Goal: Use online tool/utility: Utilize a website feature to perform a specific function

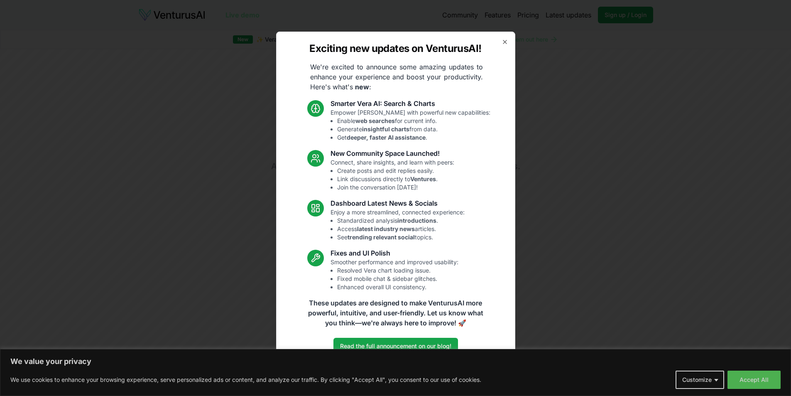
click at [508, 42] on div "Exciting new updates on VenturusAI! We're excited to announce some amazing upda…" at bounding box center [395, 198] width 239 height 333
click at [508, 41] on icon "button" at bounding box center [505, 42] width 7 height 7
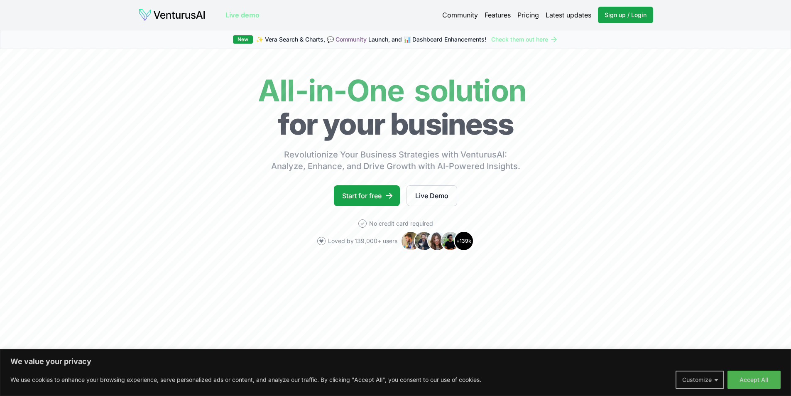
click at [710, 381] on button "Customize" at bounding box center [700, 380] width 49 height 18
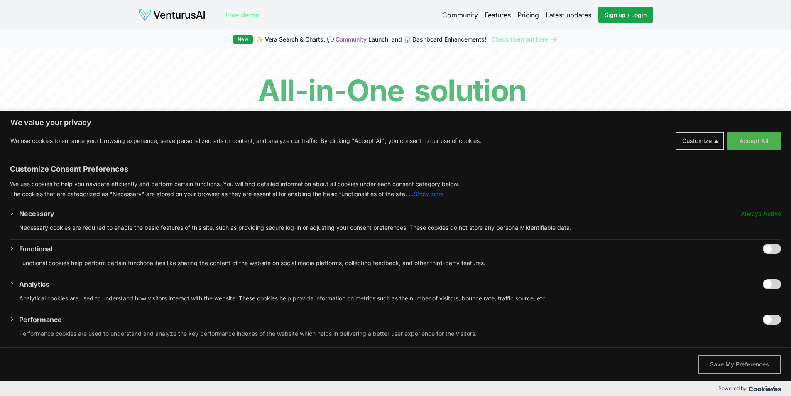
click at [735, 369] on button "Save My Preferences" at bounding box center [739, 364] width 83 height 18
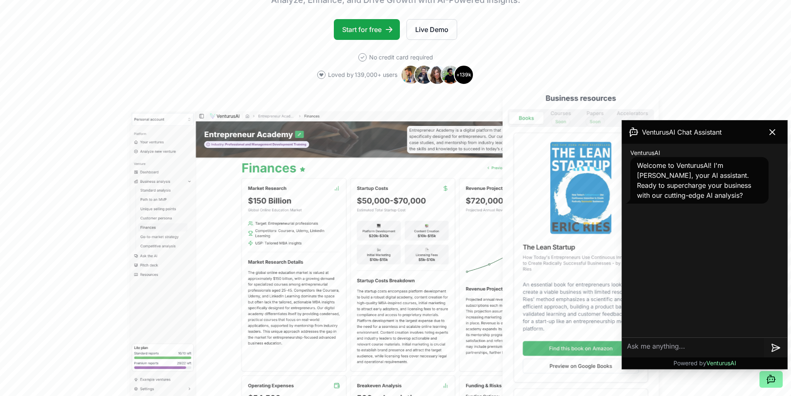
scroll to position [332, 0]
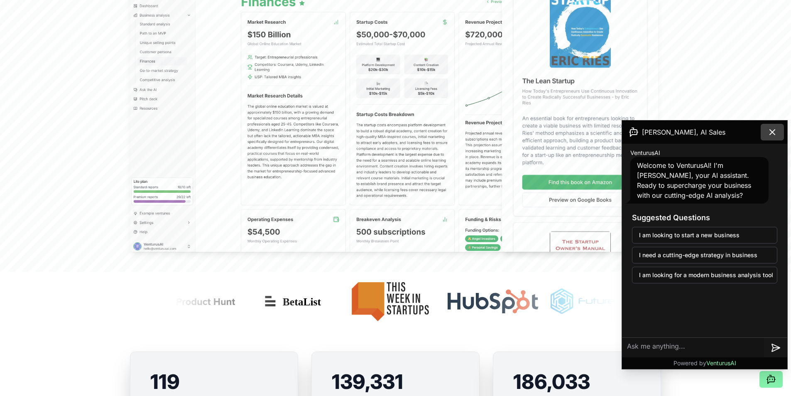
click at [769, 128] on icon at bounding box center [773, 132] width 10 height 10
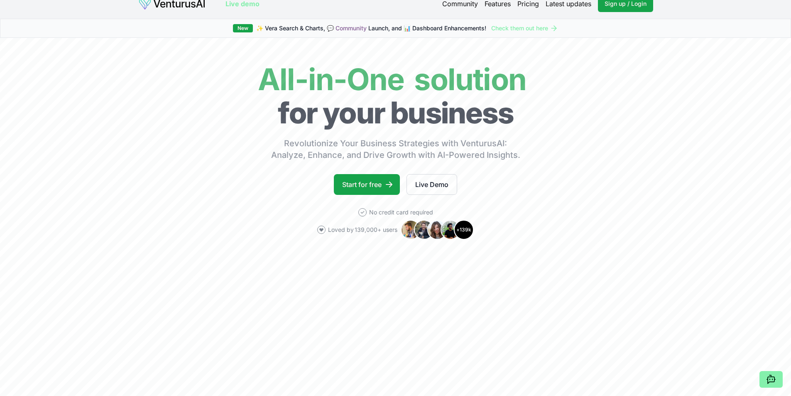
scroll to position [0, 0]
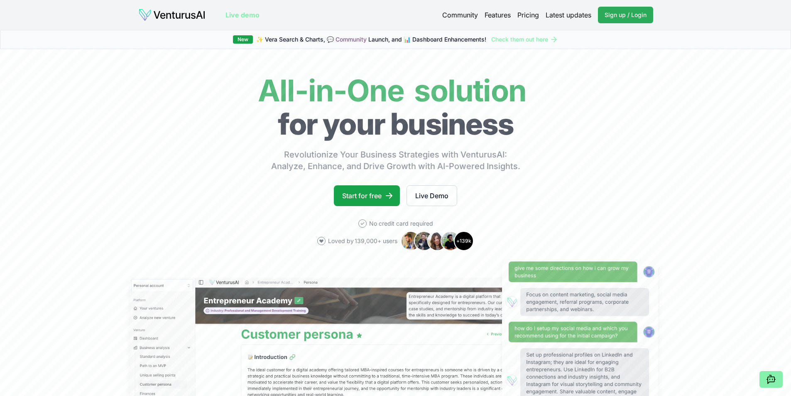
click at [634, 17] on span "Sign up / Login" at bounding box center [626, 15] width 42 height 8
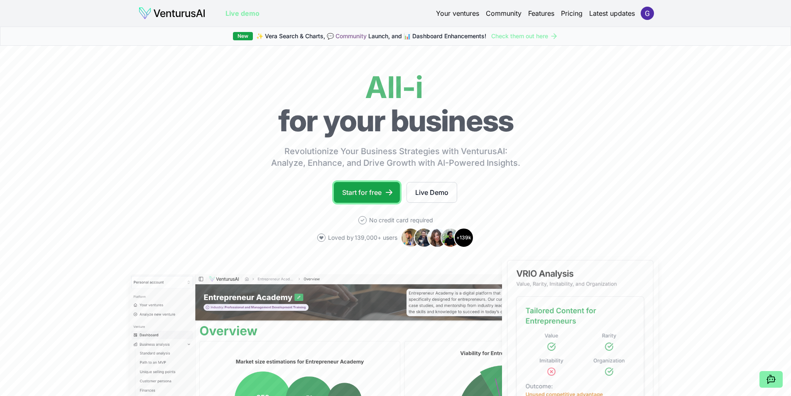
click at [378, 196] on link "Start for free" at bounding box center [367, 192] width 66 height 21
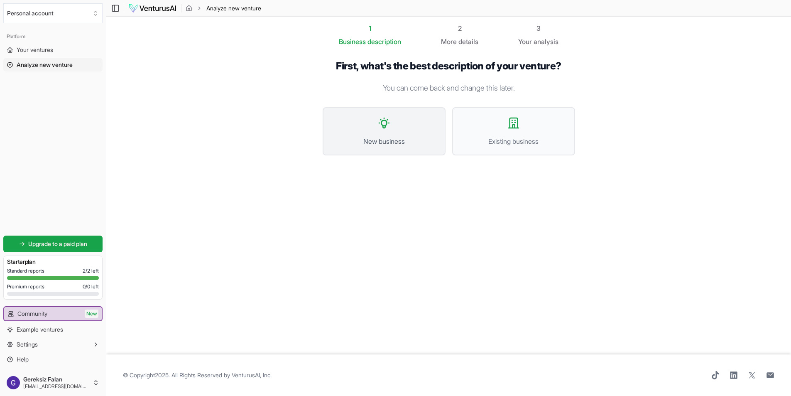
click at [386, 135] on button "New business" at bounding box center [384, 131] width 123 height 48
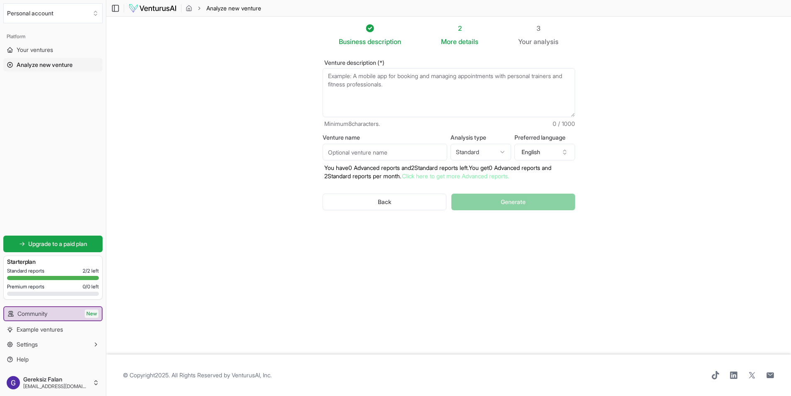
click at [387, 92] on textarea "Venture description (*)" at bounding box center [449, 92] width 253 height 49
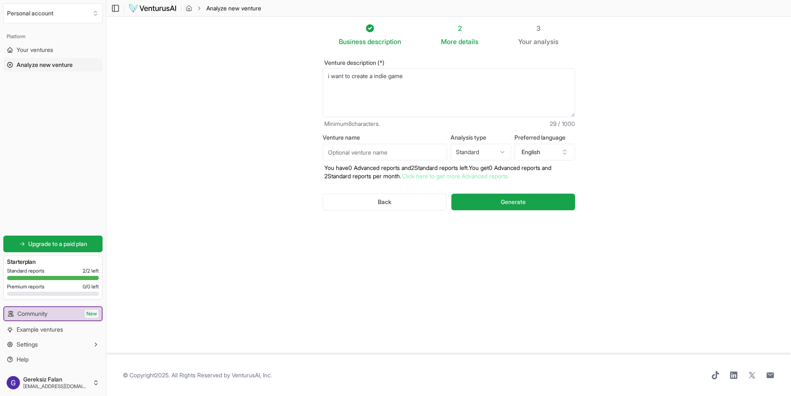
click at [365, 78] on textarea "i want to create a indie game" at bounding box center [449, 92] width 253 height 49
click at [420, 76] on textarea "i want to build a indie game" at bounding box center [449, 92] width 253 height 49
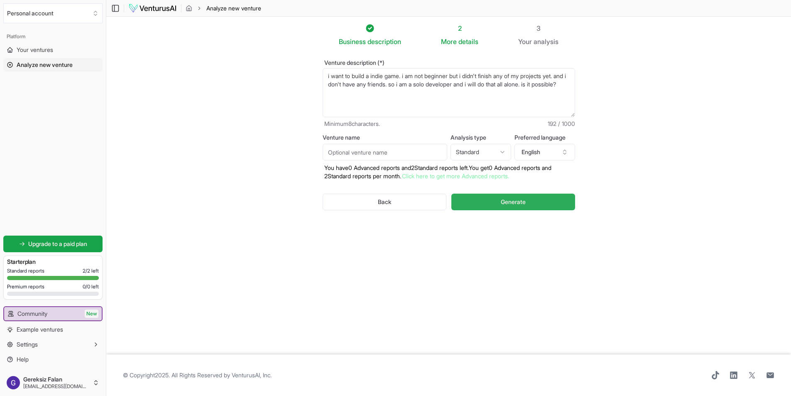
type textarea "i want to build a indie game. i am not beginner but i didn't finish any of my p…"
click at [516, 201] on span "Generate" at bounding box center [513, 202] width 25 height 8
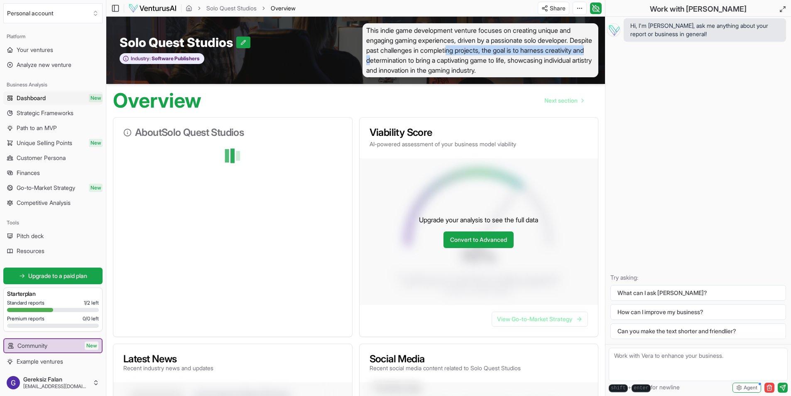
drag, startPoint x: 447, startPoint y: 52, endPoint x: 476, endPoint y: 52, distance: 29.1
click at [476, 52] on span "This indie game development venture focuses on creating unique and engaging gam…" at bounding box center [481, 50] width 236 height 54
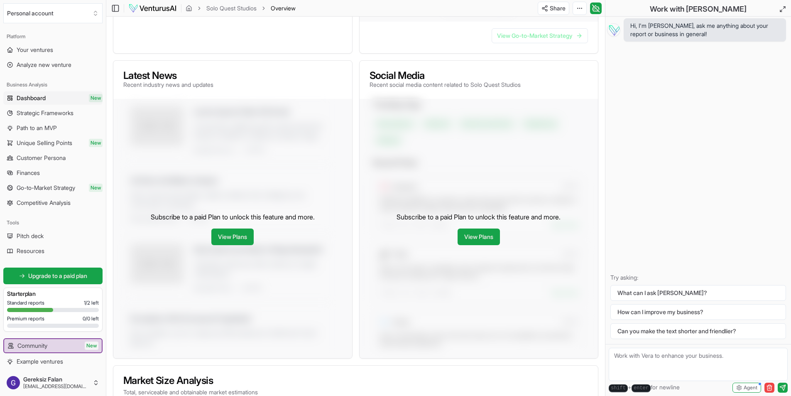
scroll to position [76, 0]
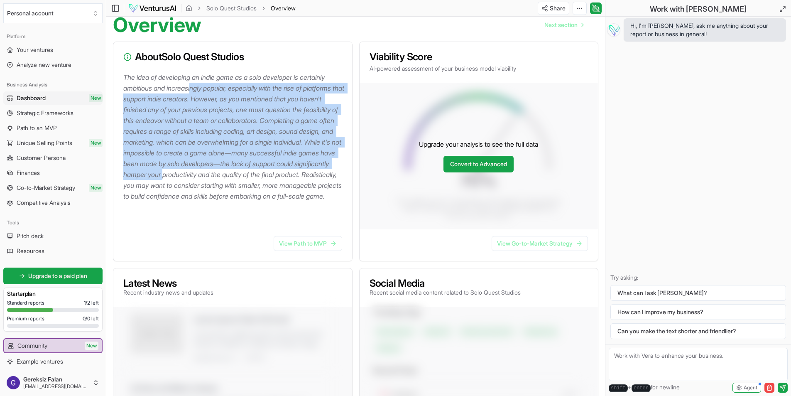
drag, startPoint x: 194, startPoint y: 89, endPoint x: 284, endPoint y: 170, distance: 121.5
click at [284, 170] on p "The idea of developing an indie game as a solo developer is certainly ambitious…" at bounding box center [234, 137] width 222 height 130
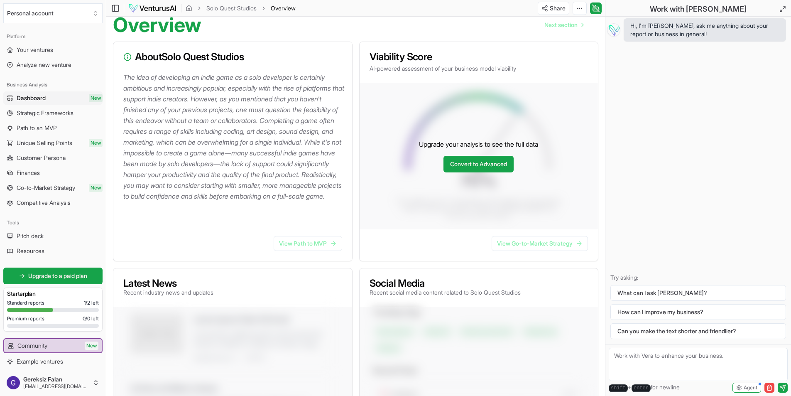
click at [306, 183] on p "The idea of developing an indie game as a solo developer is certainly ambitious…" at bounding box center [234, 137] width 222 height 130
drag, startPoint x: 278, startPoint y: 174, endPoint x: 312, endPoint y: 187, distance: 36.0
click at [312, 187] on p "The idea of developing an indie game as a solo developer is certainly ambitious…" at bounding box center [234, 137] width 222 height 130
click at [311, 201] on p "The idea of developing an indie game as a solo developer is certainly ambitious…" at bounding box center [234, 137] width 222 height 130
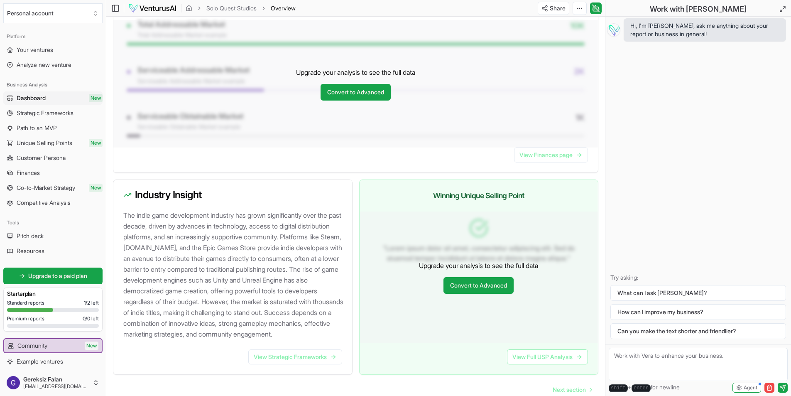
scroll to position [731, 0]
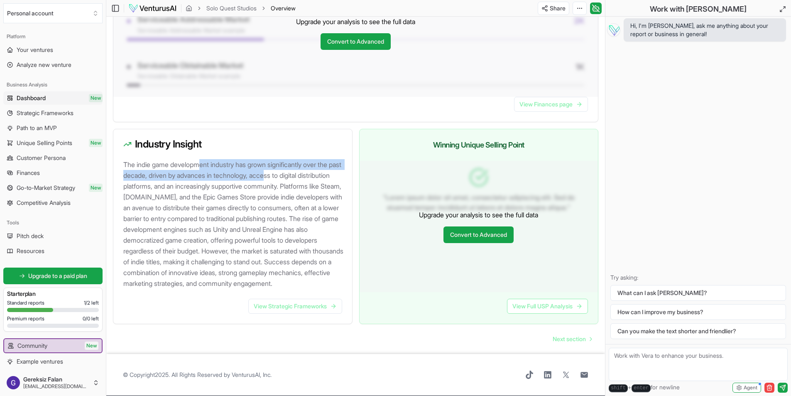
drag, startPoint x: 246, startPoint y: 152, endPoint x: 290, endPoint y: 160, distance: 44.5
click at [290, 160] on p "The indie game development industry has grown significantly over the past decad…" at bounding box center [234, 224] width 222 height 130
